Goal: Information Seeking & Learning: Find contact information

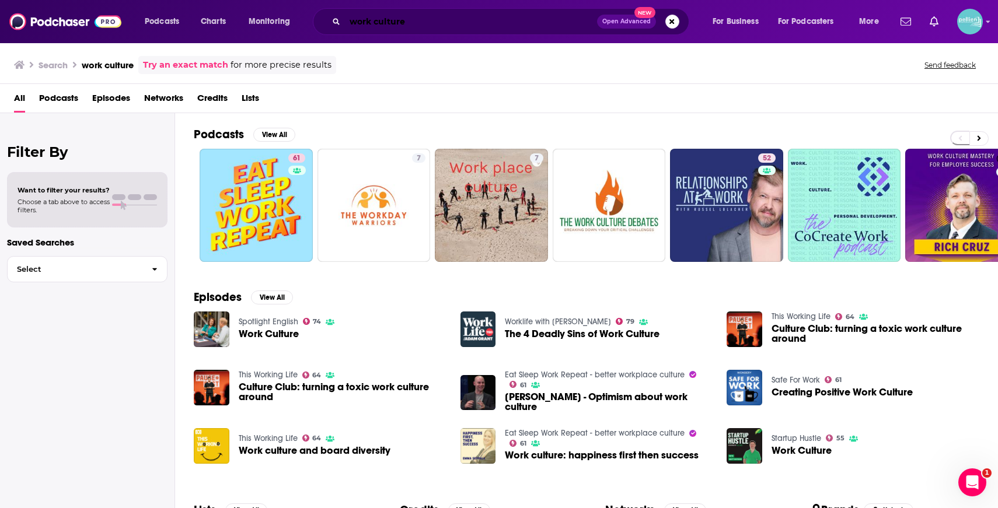
click at [440, 25] on input "work culture" at bounding box center [471, 21] width 252 height 19
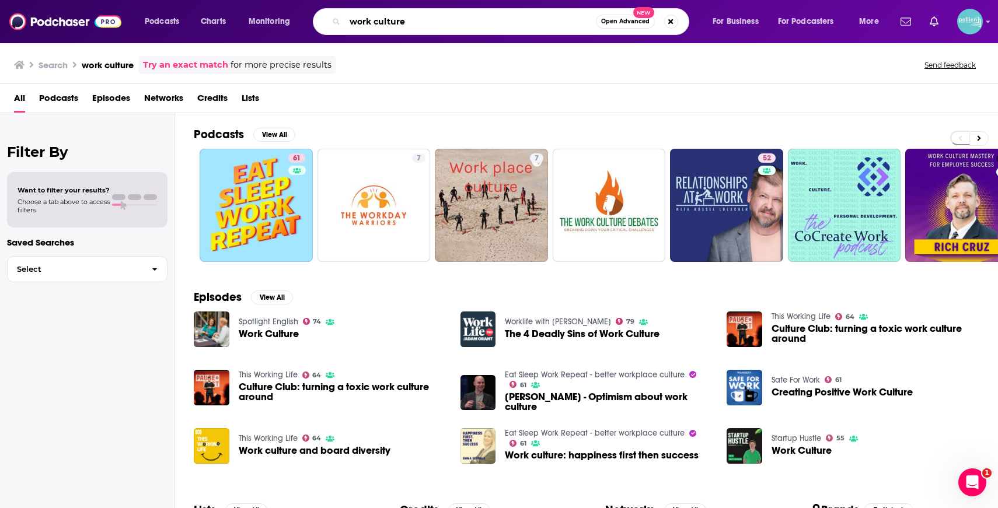
click at [440, 25] on input "work culture" at bounding box center [470, 21] width 251 height 19
paste input "Offline with [PERSON_NAME]"
click at [440, 25] on input "work Offline with [PERSON_NAME]" at bounding box center [470, 21] width 251 height 19
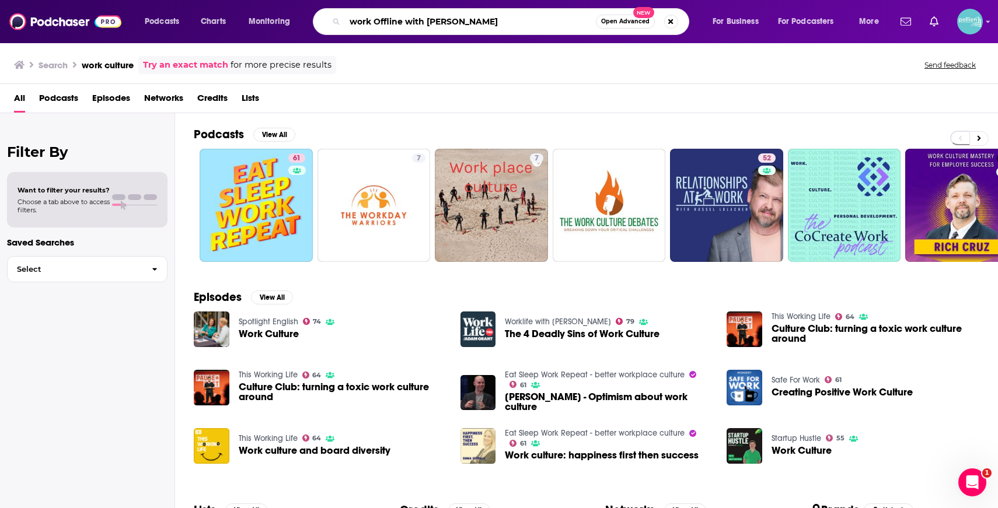
paste input "Search podcasts, credits, & more..."
type input "Offline with [PERSON_NAME]"
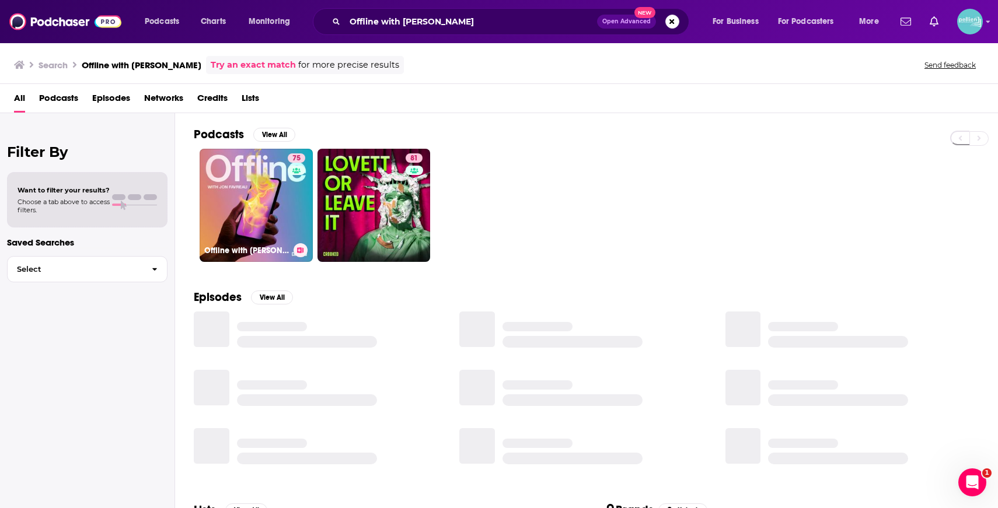
click at [229, 172] on link "75 Offline with [PERSON_NAME]" at bounding box center [256, 205] width 113 height 113
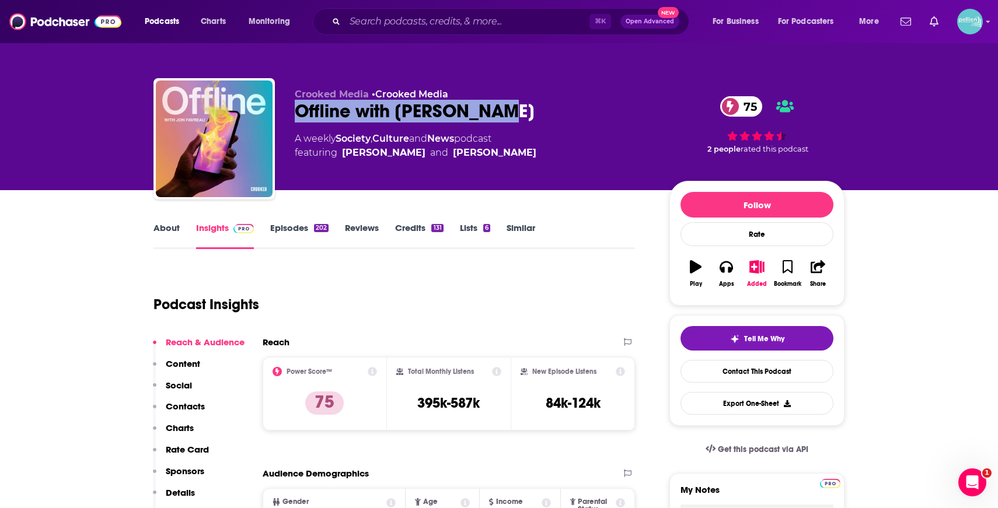
drag, startPoint x: 496, startPoint y: 102, endPoint x: 295, endPoint y: 114, distance: 201.2
click at [295, 114] on div "Offline with [PERSON_NAME] 75" at bounding box center [473, 111] width 356 height 23
copy h2 "Offline with [PERSON_NAME]"
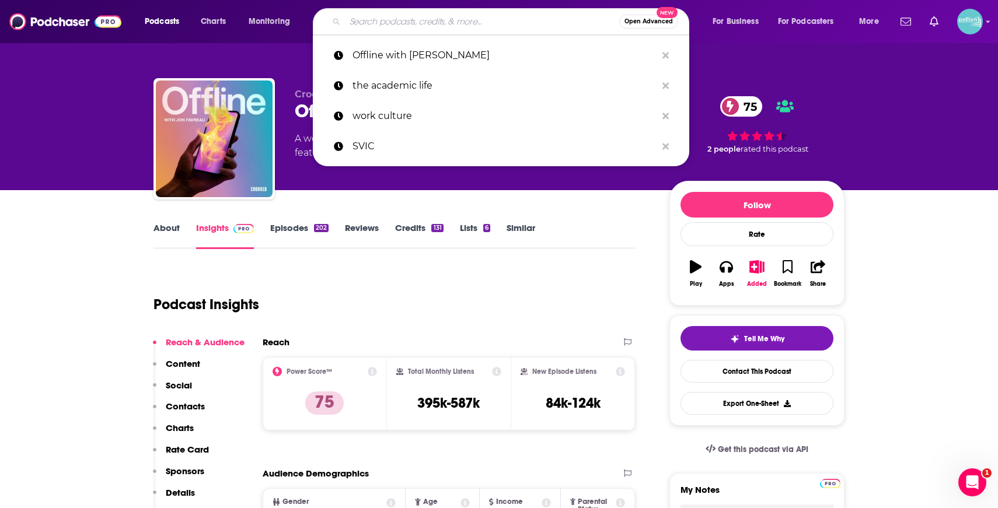
click at [384, 29] on input "Search podcasts, credits, & more..." at bounding box center [482, 21] width 274 height 19
paste input "China Talk with [PERSON_NAME]"
type input "China Talk with [PERSON_NAME]"
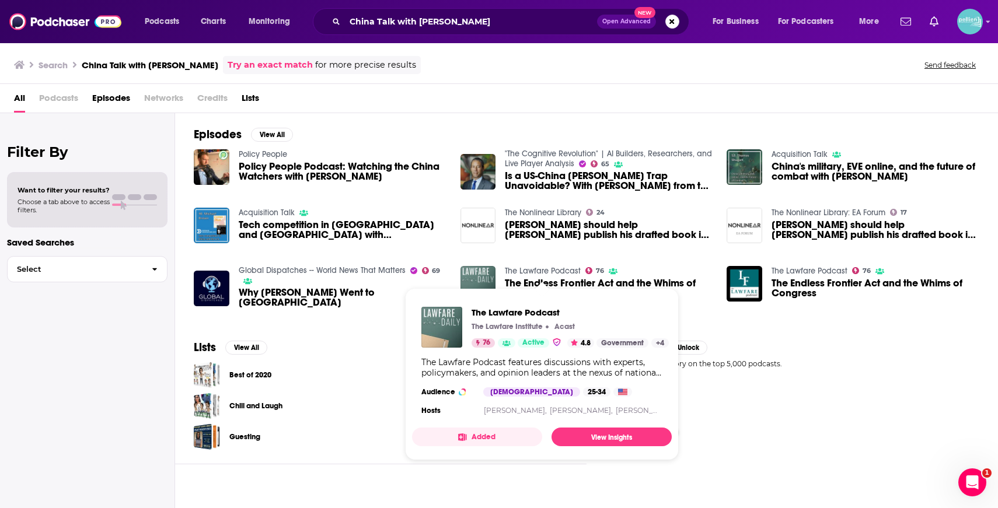
click at [520, 269] on link "The Lawfare Podcast" at bounding box center [543, 271] width 76 height 10
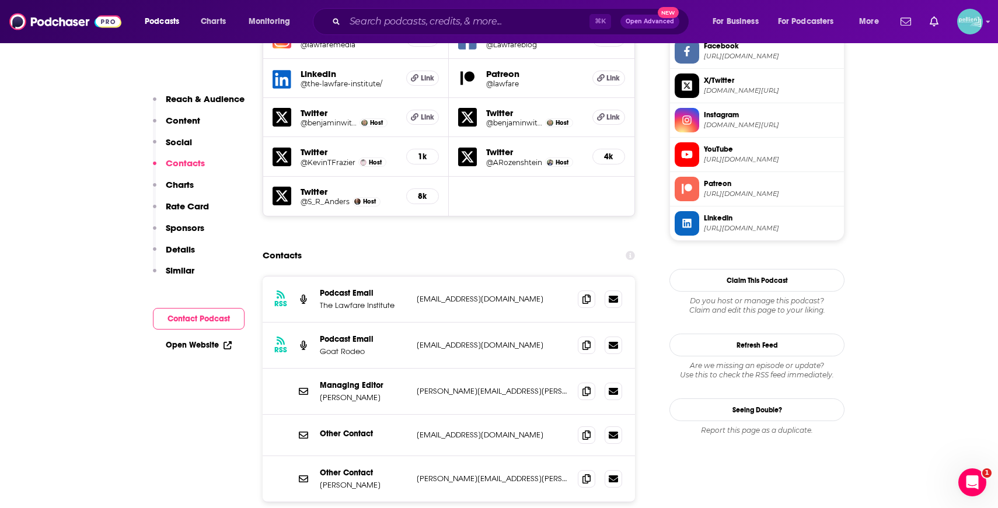
scroll to position [1133, 0]
click at [587, 294] on icon at bounding box center [587, 298] width 8 height 9
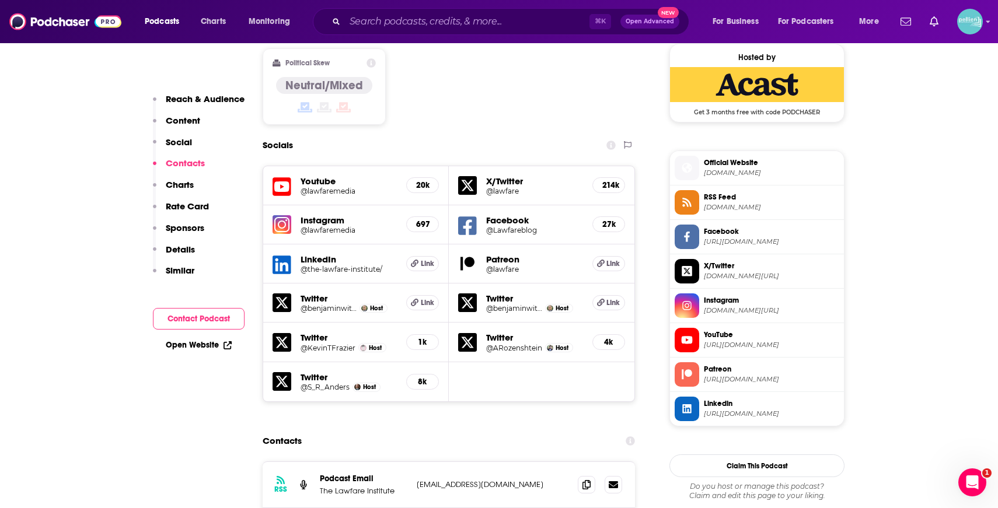
scroll to position [789, 0]
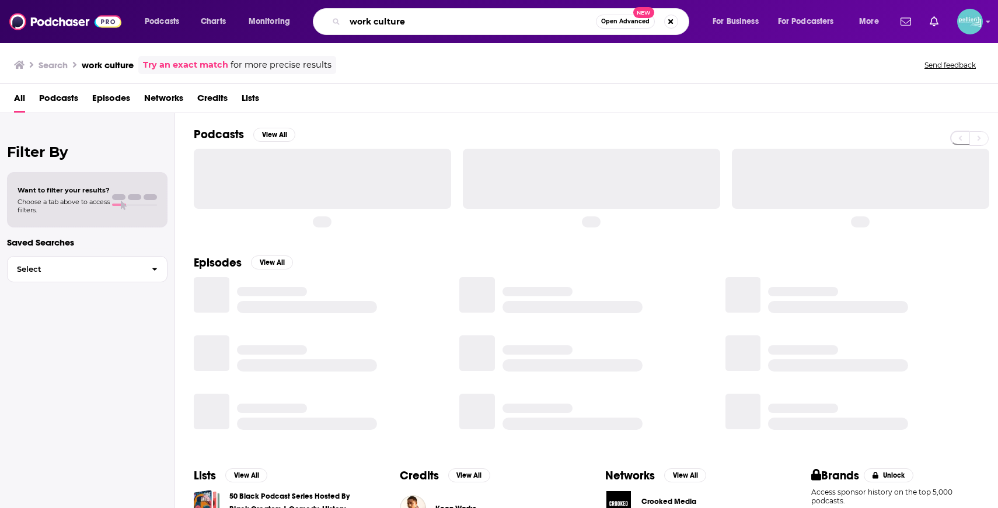
click at [536, 22] on input "work culture" at bounding box center [470, 21] width 251 height 19
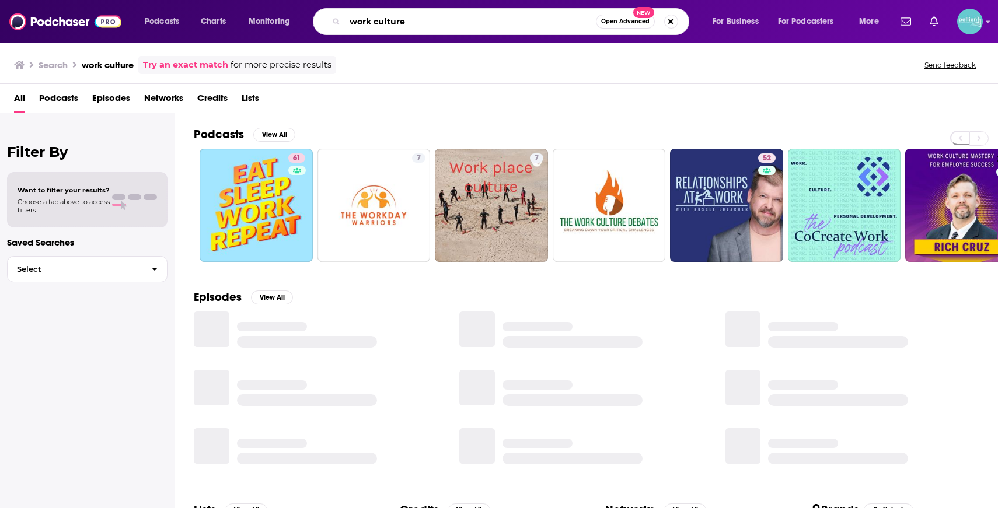
click at [536, 22] on input "work culture" at bounding box center [470, 21] width 251 height 19
paste input "Kudzu Vin"
type input "Kudzu Vine"
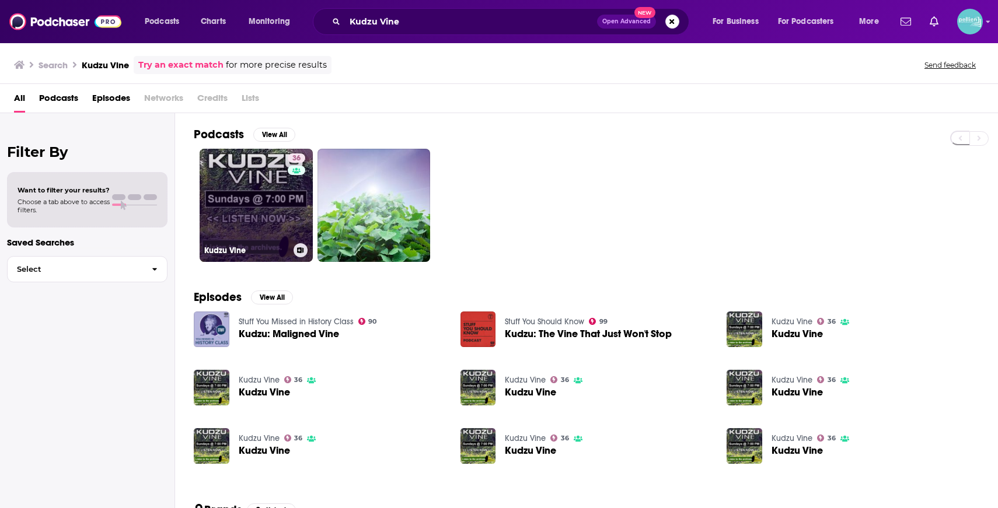
click at [280, 198] on link "36 Kudzu Vine" at bounding box center [256, 205] width 113 height 113
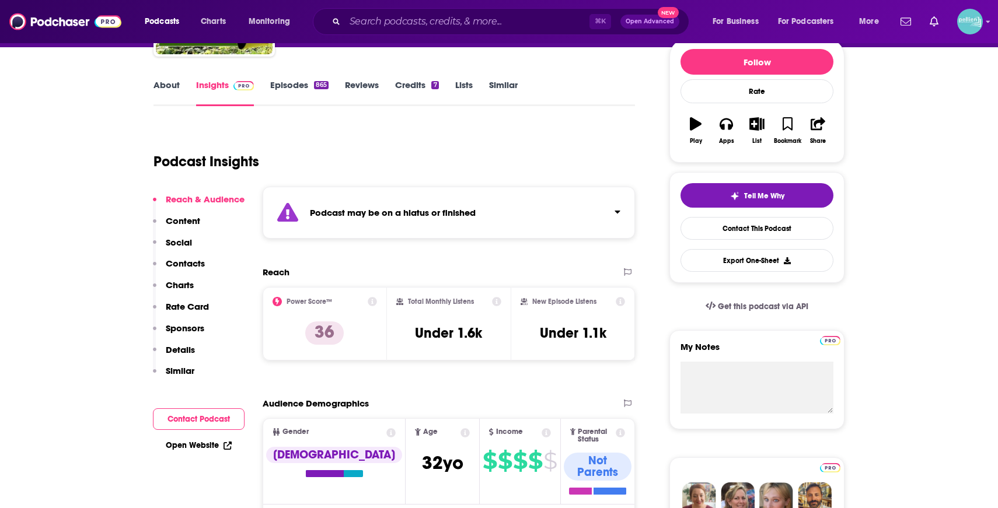
scroll to position [68, 0]
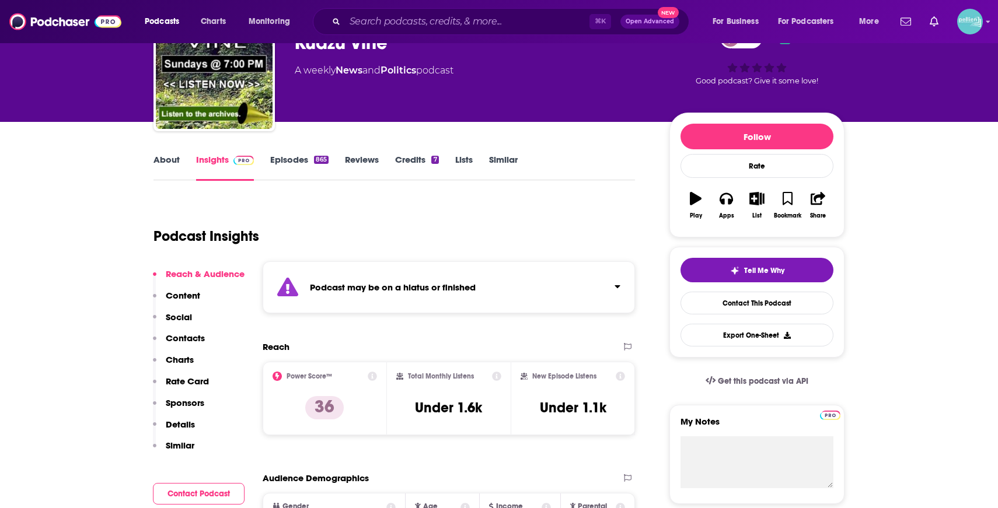
click at [284, 169] on link "Episodes 865" at bounding box center [299, 167] width 58 height 27
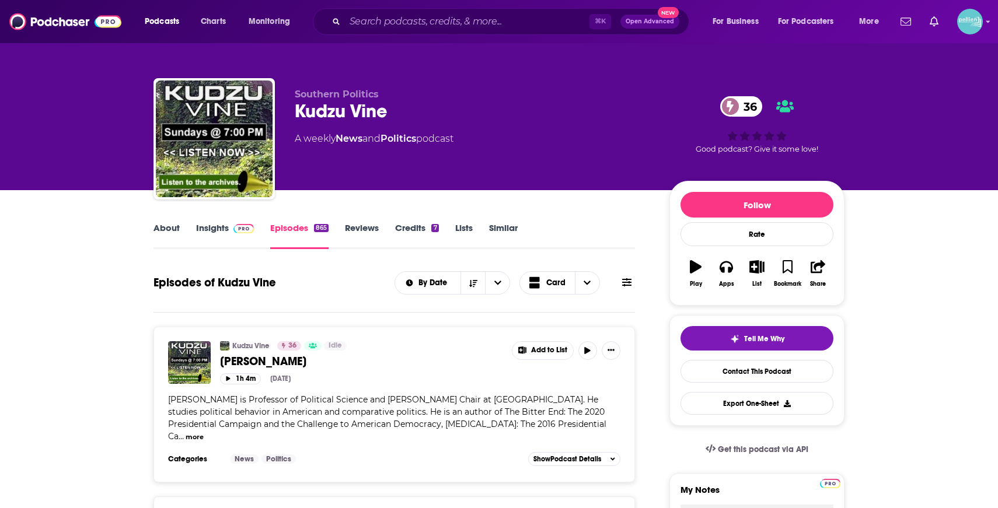
click at [220, 239] on link "Insights" at bounding box center [225, 235] width 58 height 27
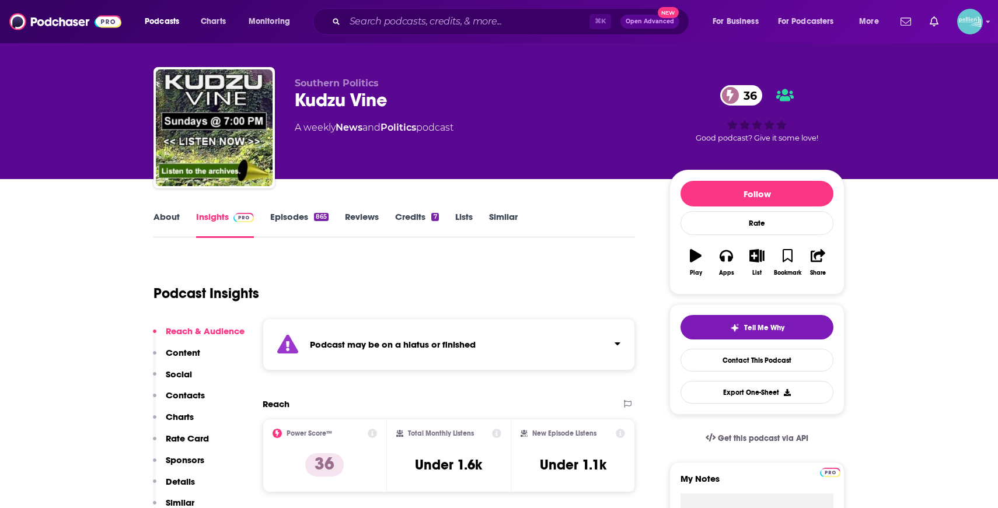
scroll to position [13, 0]
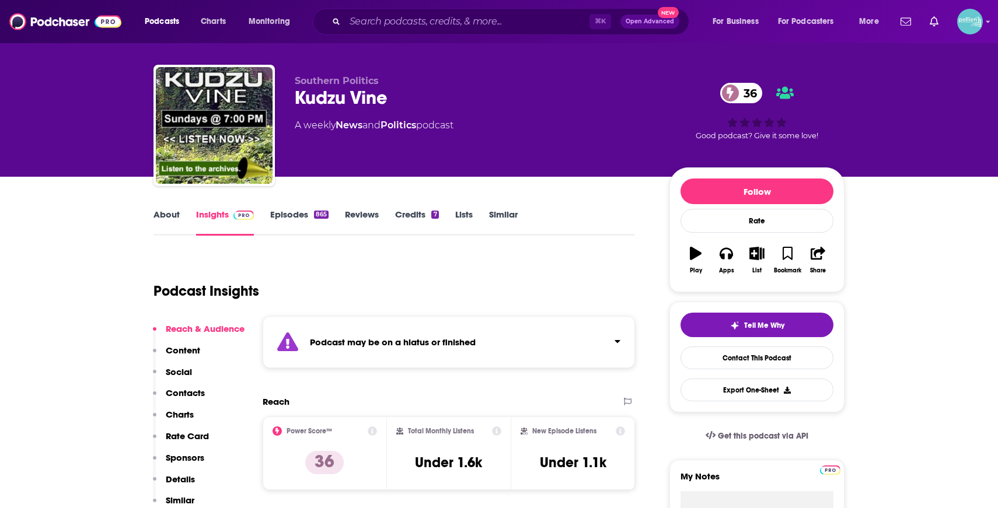
click at [167, 219] on link "About" at bounding box center [167, 222] width 26 height 27
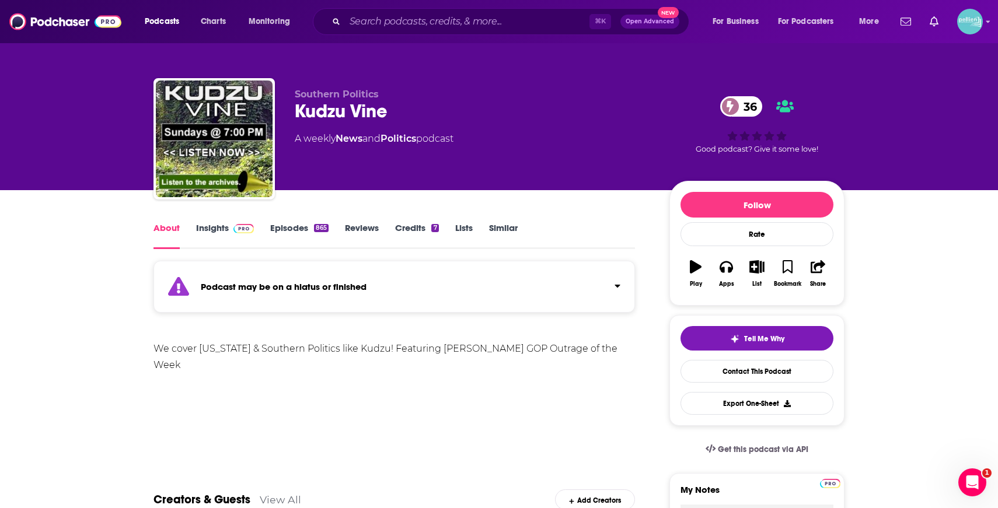
click at [200, 355] on div "We cover Georgia & Southern Politics like Kudzu! Featuring Tim Shiflett's GOP O…" at bounding box center [395, 357] width 482 height 33
drag, startPoint x: 200, startPoint y: 355, endPoint x: 209, endPoint y: 353, distance: 9.5
click at [200, 355] on div "We cover Georgia & Southern Politics like Kudzu! Featuring Tim Shiflett's GOP O…" at bounding box center [395, 357] width 482 height 33
click at [209, 353] on div "We cover Georgia & Southern Politics like Kudzu! Featuring Tim Shiflett's GOP O…" at bounding box center [395, 357] width 482 height 33
click at [209, 353] on div at bounding box center [216, 350] width 36 height 12
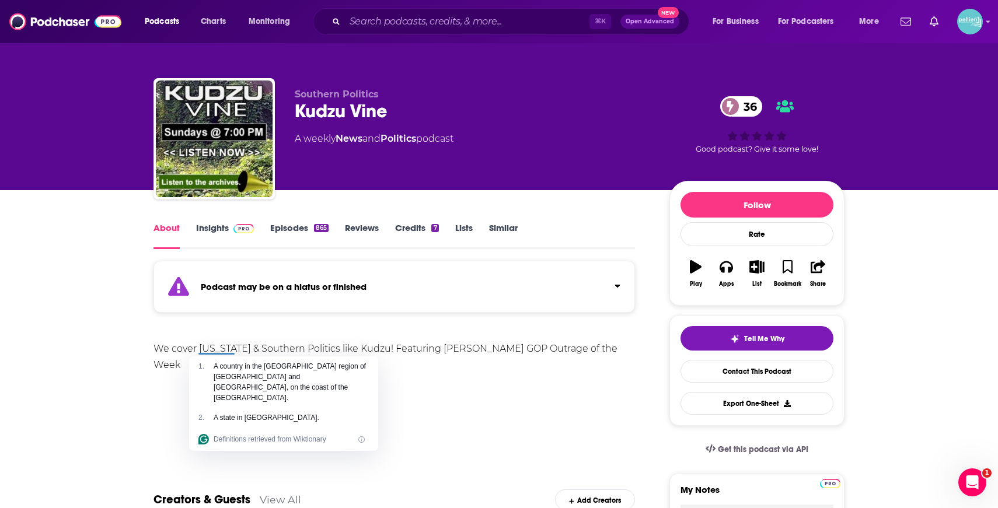
click at [209, 353] on div at bounding box center [216, 350] width 36 height 12
click at [223, 349] on div "We cover Georgia & Southern Politics like Kudzu! Featuring Tim Shiflett's GOP O…" at bounding box center [395, 357] width 482 height 33
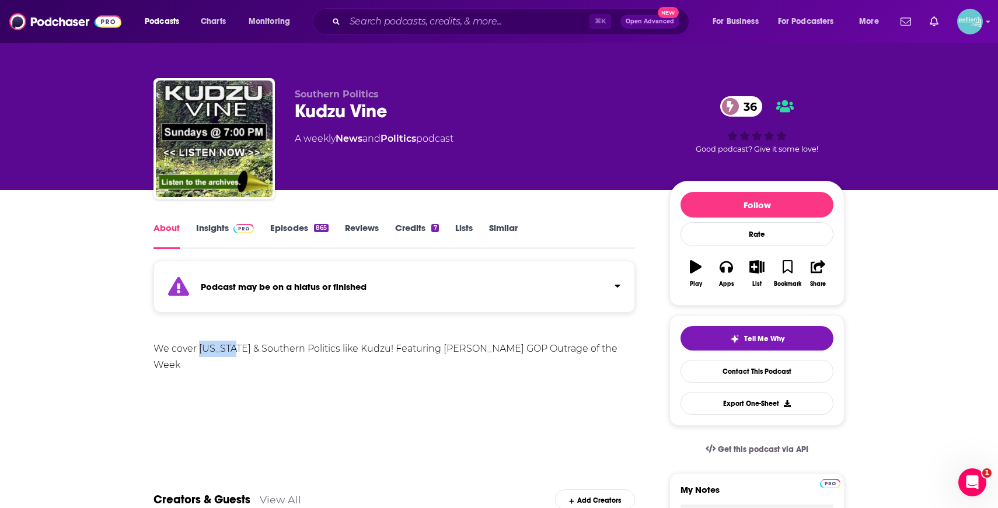
click at [223, 349] on div "We cover Georgia & Southern Politics like Kudzu! Featuring Tim Shiflett's GOP O…" at bounding box center [395, 357] width 482 height 33
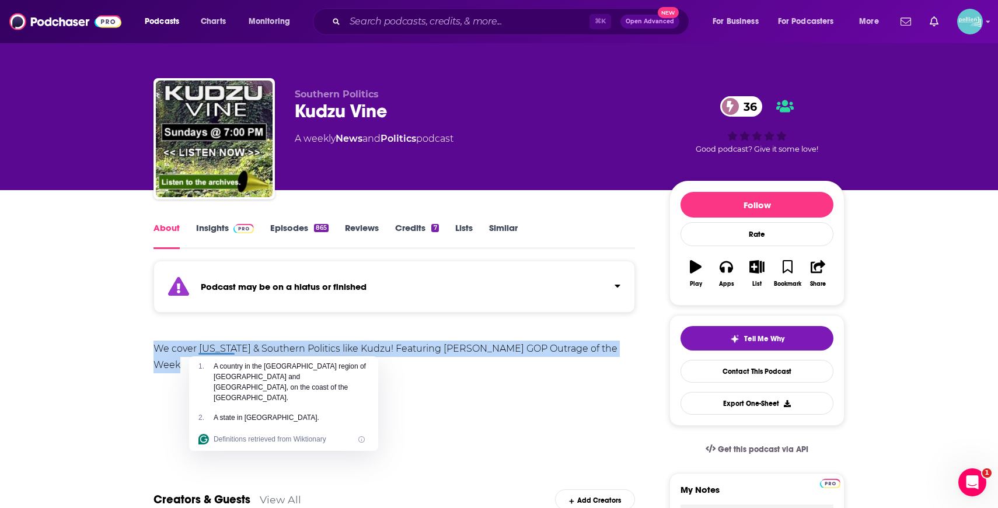
click at [223, 349] on div "We cover Georgia & Southern Politics like Kudzu! Featuring Tim Shiflett's GOP O…" at bounding box center [395, 357] width 482 height 33
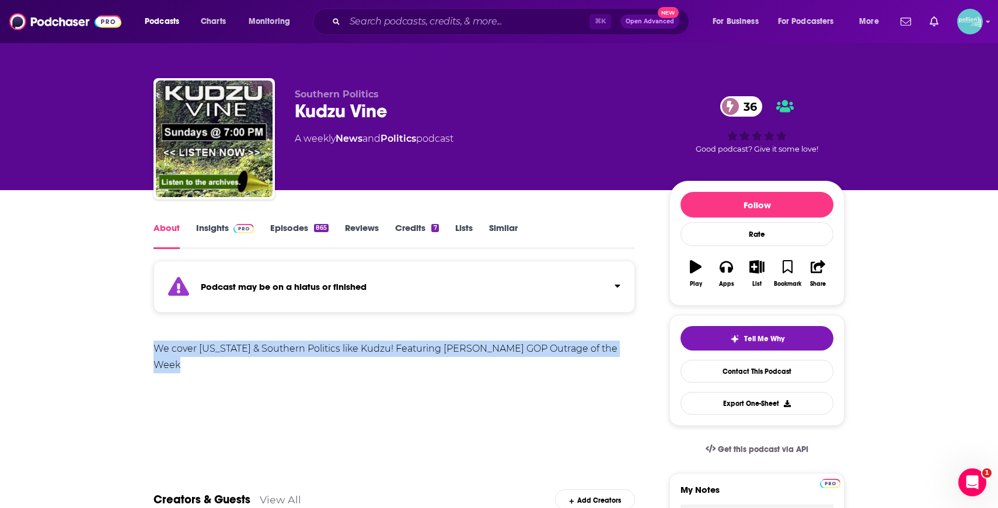
copy div "We cover Georgia & Southern Politics like Kudzu! Featuring Tim Shiflett's GOP O…"
click at [227, 232] on link "Insights" at bounding box center [225, 235] width 58 height 27
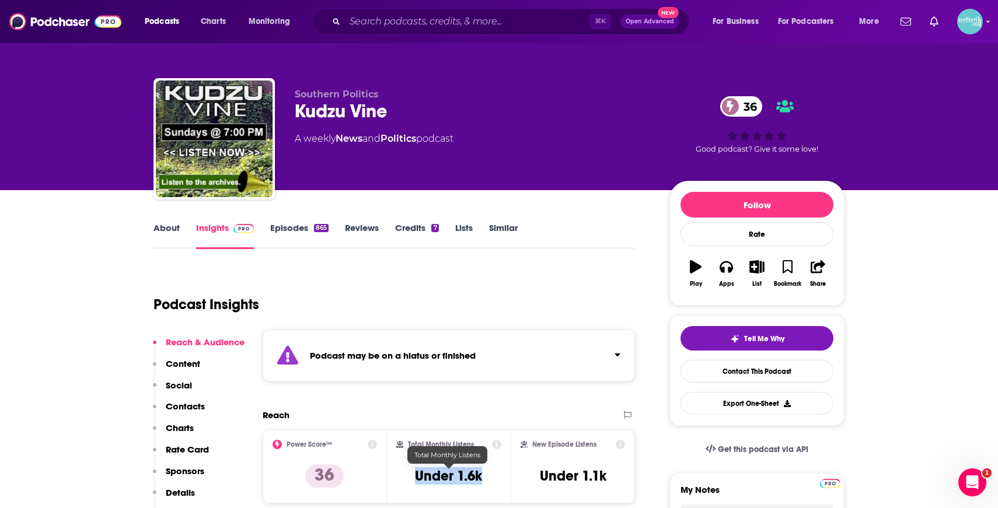
drag, startPoint x: 459, startPoint y: 472, endPoint x: 413, endPoint y: 473, distance: 45.6
click at [413, 473] on div "Total Monthly Listens Under 1.6k" at bounding box center [449, 467] width 106 height 54
copy h3 "Under 1.6k"
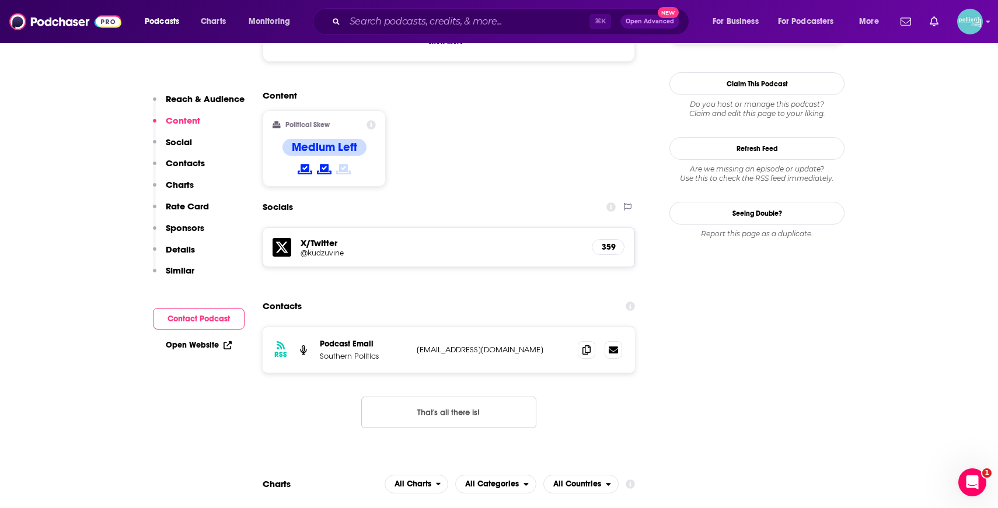
scroll to position [1008, 0]
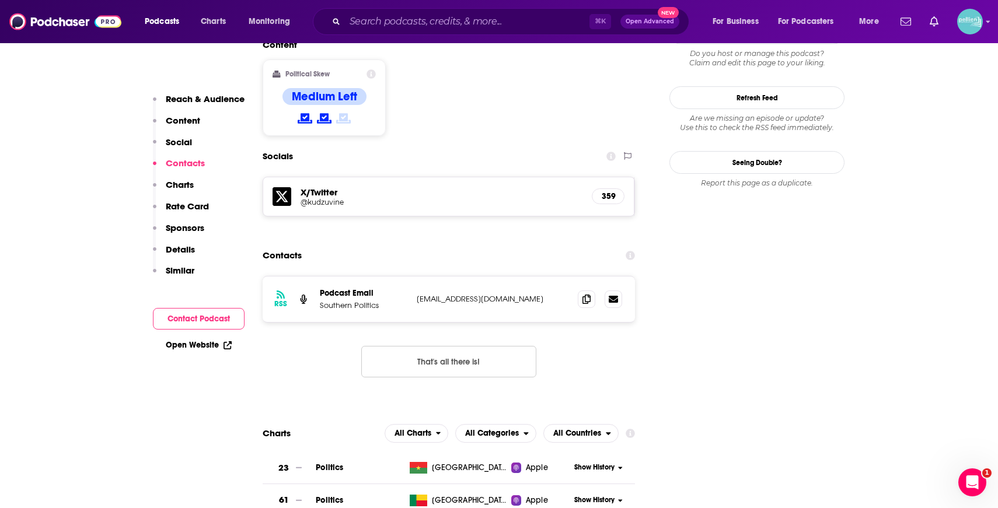
click at [323, 187] on h5 "X/Twitter" at bounding box center [442, 192] width 282 height 11
click at [316, 198] on h5 "@kudzuvine" at bounding box center [394, 202] width 187 height 9
click at [287, 187] on icon at bounding box center [282, 196] width 19 height 19
click at [187, 349] on link "Open Website" at bounding box center [199, 345] width 66 height 10
